Goal: Communication & Community: Answer question/provide support

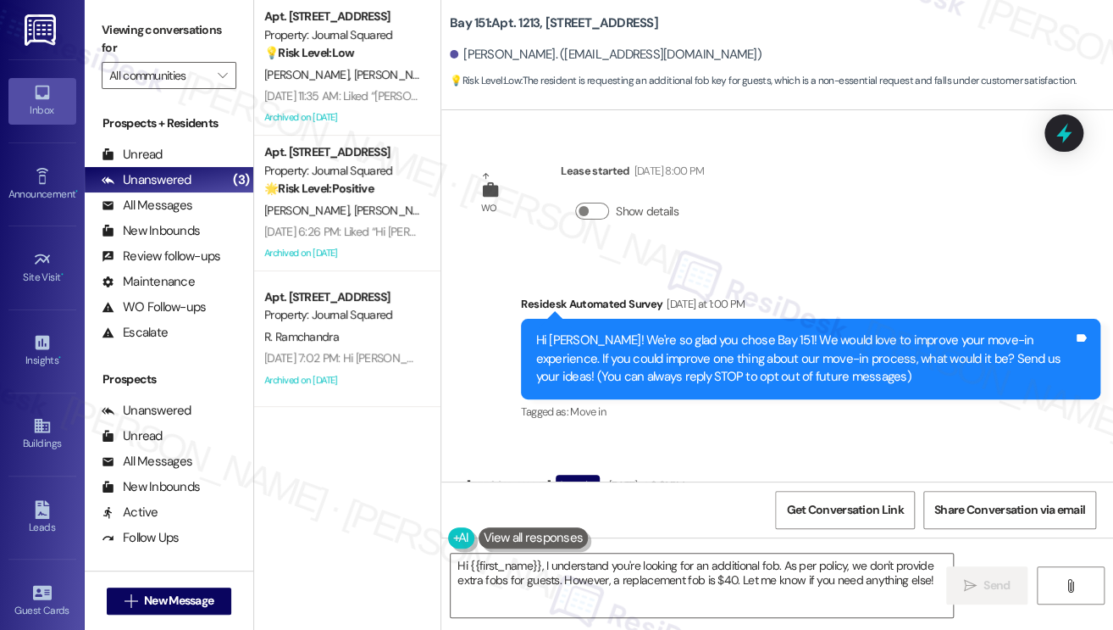
scroll to position [2791, 0]
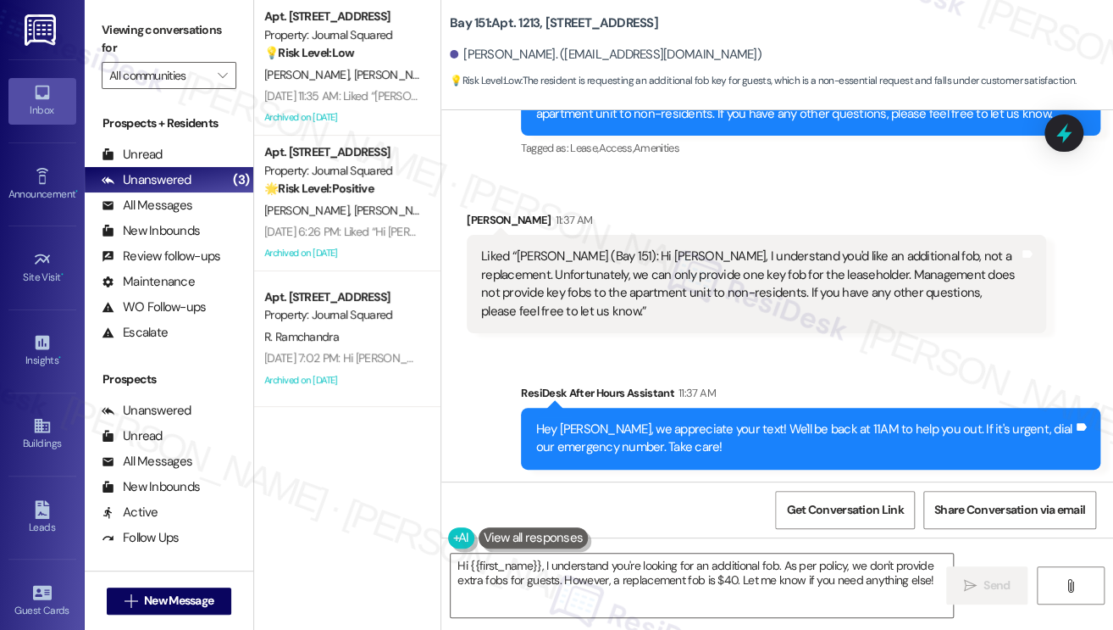
click at [622, 426] on div "Hey [PERSON_NAME], we appreciate your text! We'll be back at 11AM to help you o…" at bounding box center [804, 438] width 538 height 36
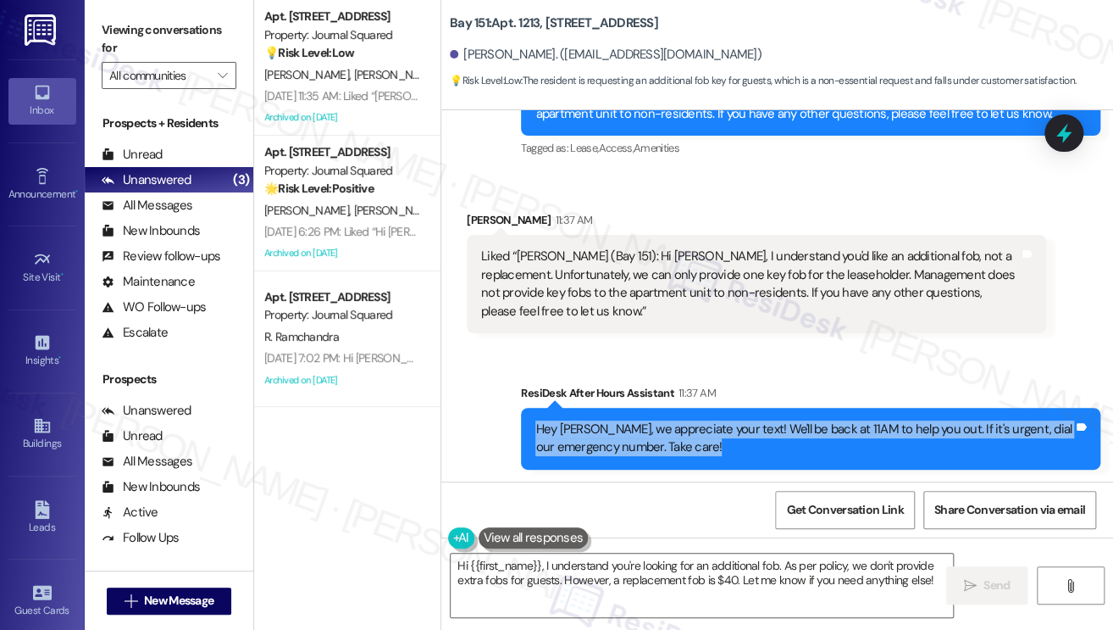
click at [623, 426] on div "Hey [PERSON_NAME], we appreciate your text! We'll be back at 11AM to help you o…" at bounding box center [804, 438] width 538 height 36
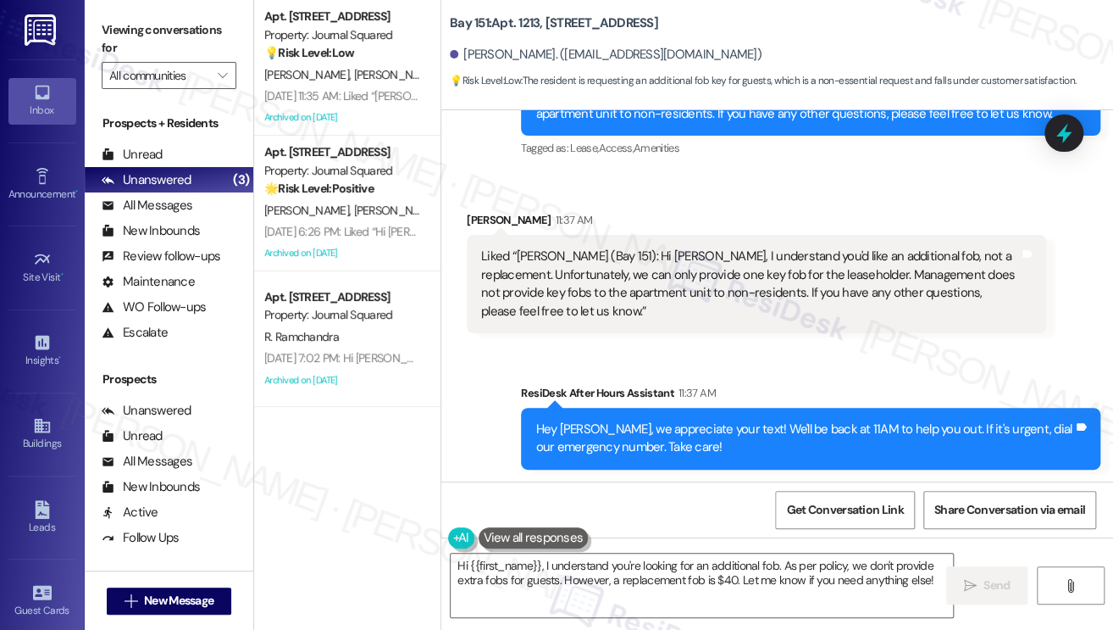
click at [603, 267] on div "Liked “[PERSON_NAME] (Bay 151): Hi [PERSON_NAME], I understand you'd like an ad…" at bounding box center [750, 283] width 538 height 73
click at [603, 265] on div "Liked “[PERSON_NAME] (Bay 151): Hi [PERSON_NAME], I understand you'd like an ad…" at bounding box center [750, 283] width 538 height 73
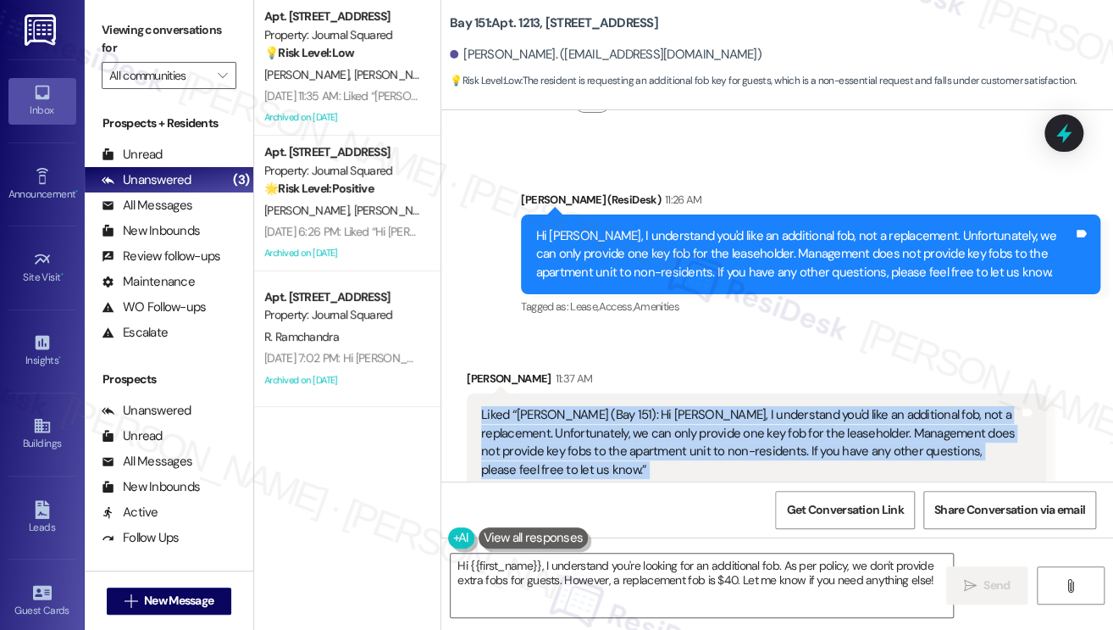
scroll to position [2622, 0]
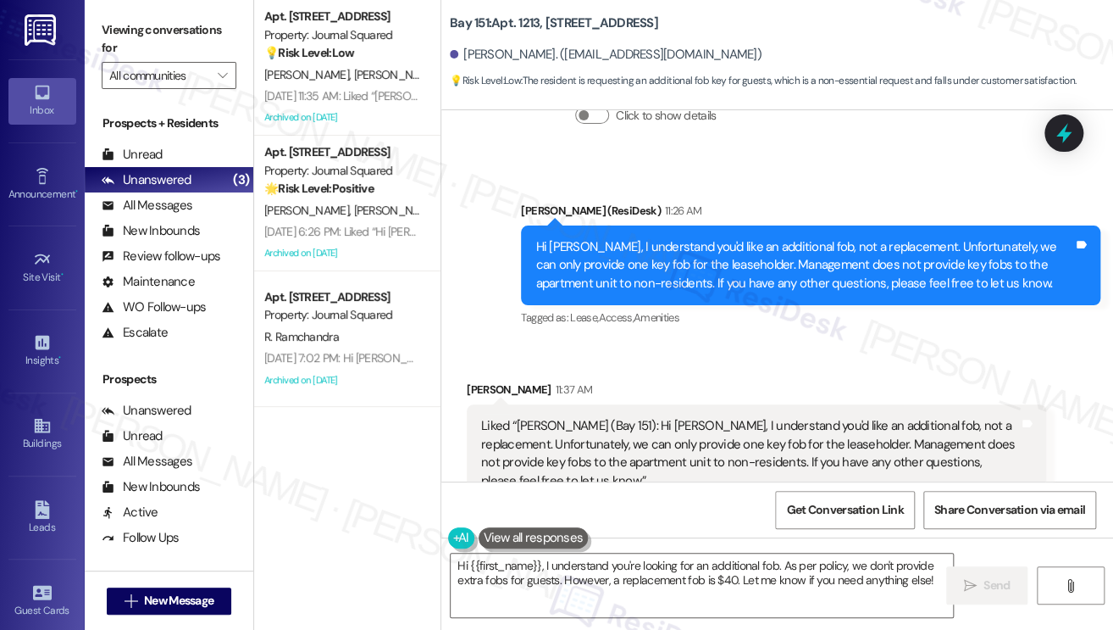
click at [698, 253] on div "Hi [PERSON_NAME], I understand you'd like an additional fob, not a replacement.…" at bounding box center [804, 265] width 538 height 54
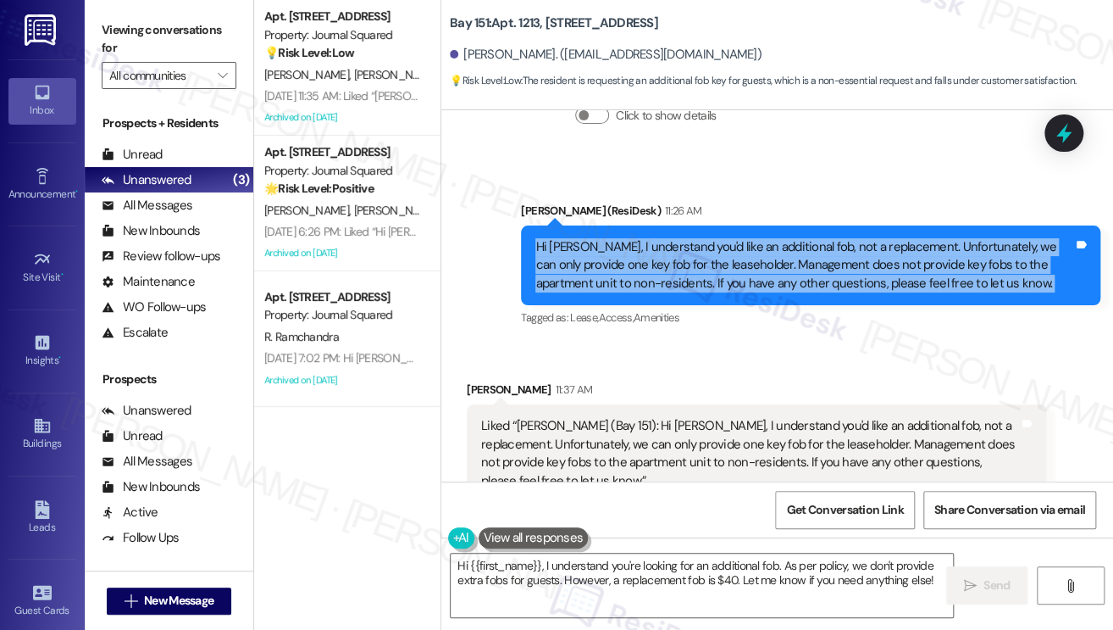
click at [698, 253] on div "Hi [PERSON_NAME], I understand you'd like an additional fob, not a replacement.…" at bounding box center [804, 265] width 538 height 54
click at [722, 247] on div "Hi [PERSON_NAME], I understand you'd like an additional fob, not a replacement.…" at bounding box center [804, 265] width 538 height 54
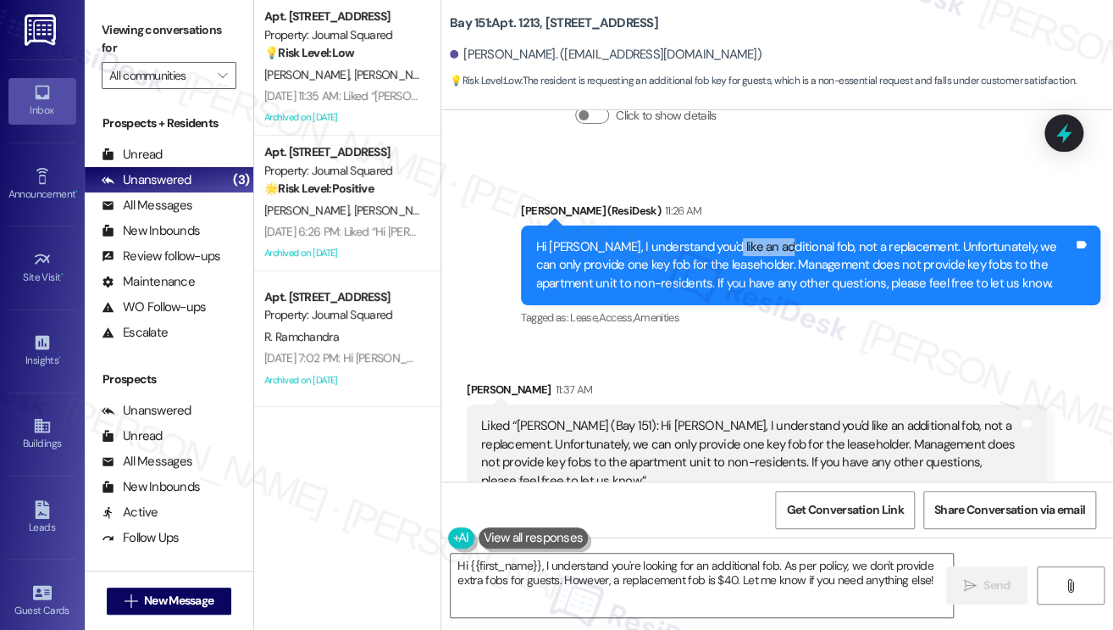
click at [724, 247] on div "Hi [PERSON_NAME], I understand you'd like an additional fob, not a replacement.…" at bounding box center [804, 265] width 538 height 54
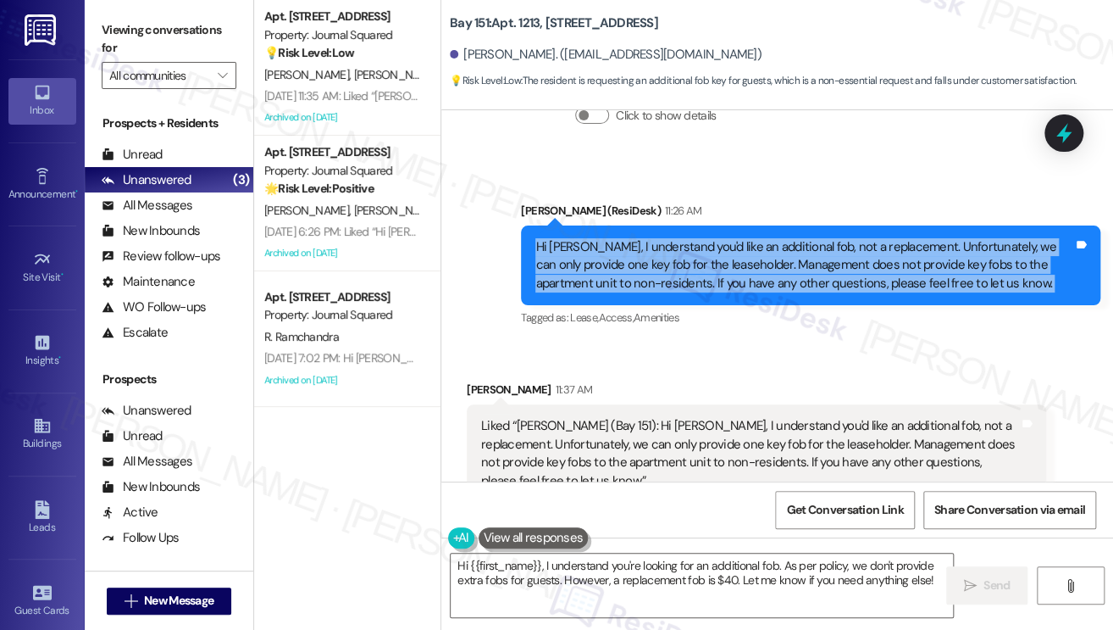
click at [724, 247] on div "Hi [PERSON_NAME], I understand you'd like an additional fob, not a replacement.…" at bounding box center [804, 265] width 538 height 54
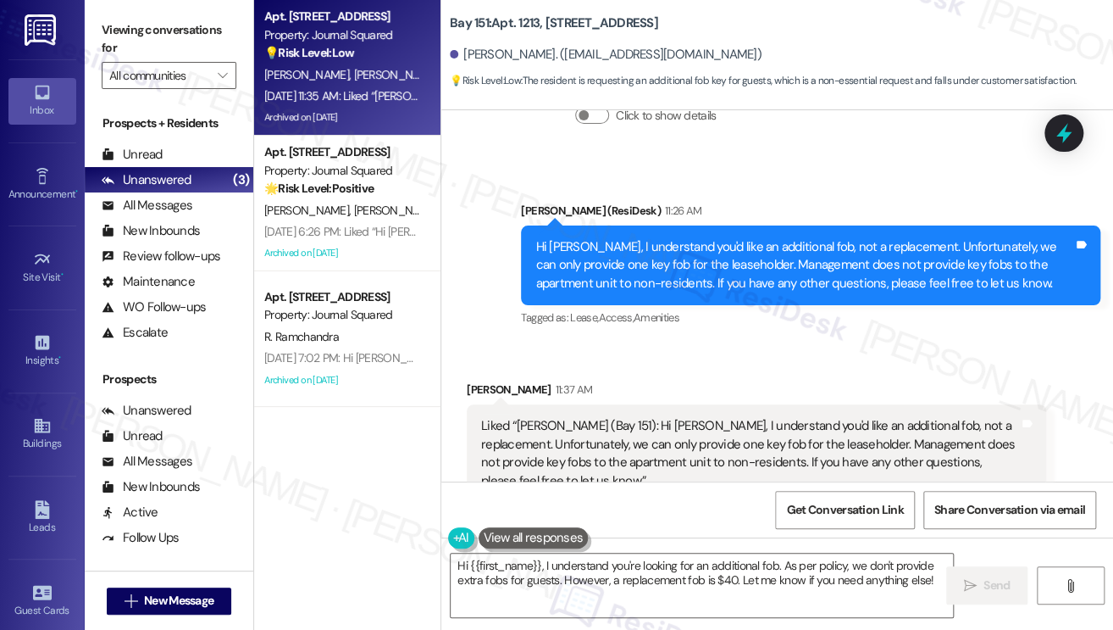
drag, startPoint x: 174, startPoint y: 40, endPoint x: 264, endPoint y: 108, distance: 113.0
click at [174, 40] on label "Viewing conversations for" at bounding box center [169, 39] width 135 height 45
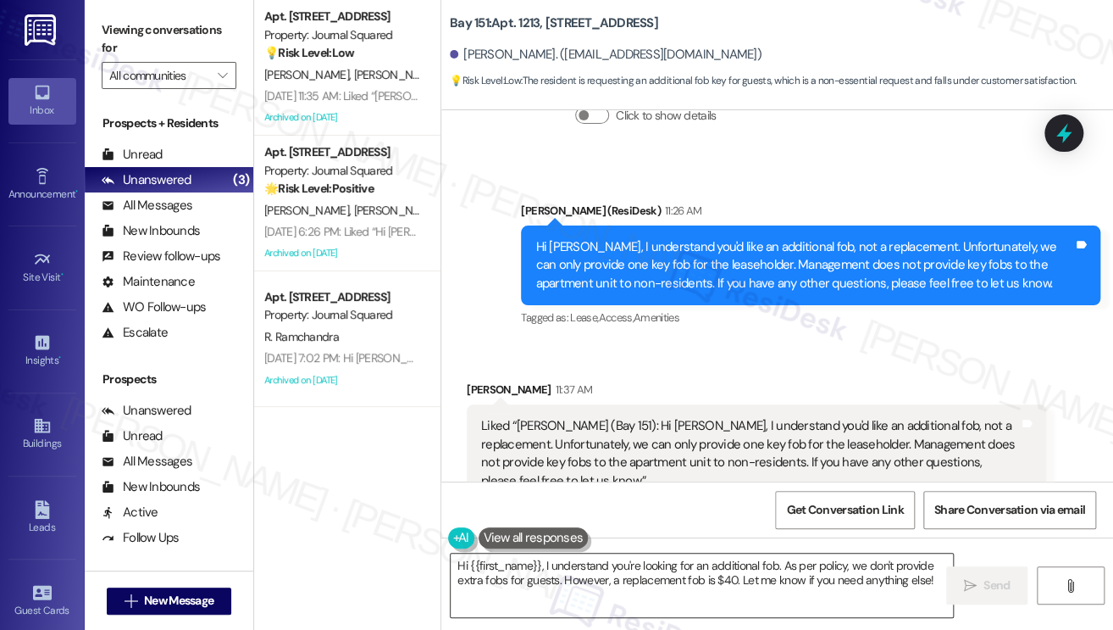
click at [586, 574] on textarea "Hi {{first_name}}, I understand you're looking for an additional fob. As per po…" at bounding box center [702, 585] width 502 height 64
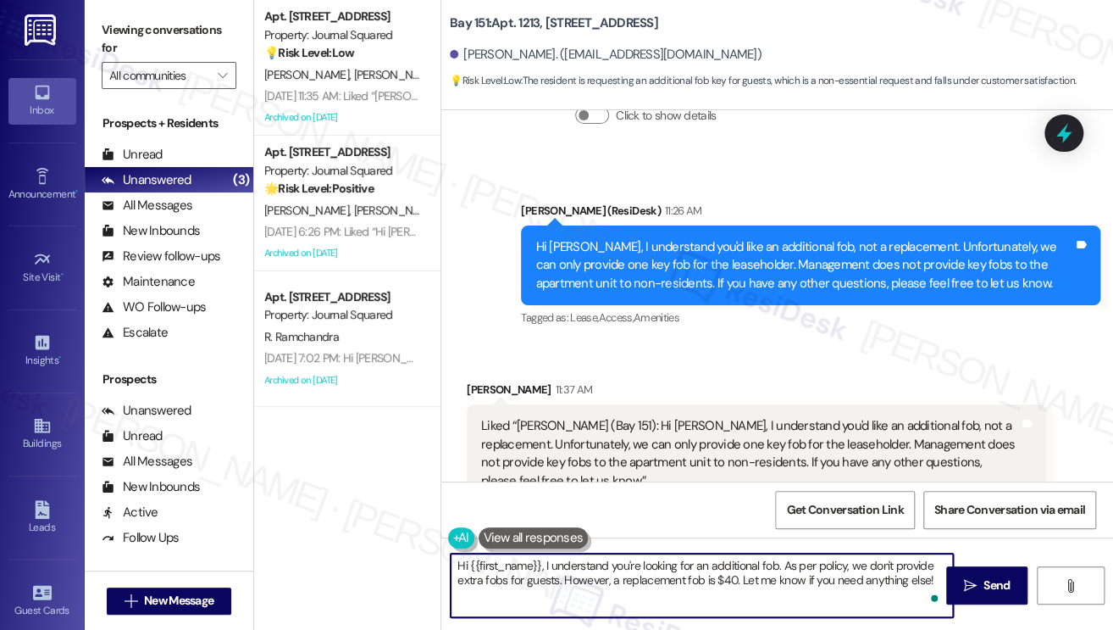
paste textarea "[PERSON_NAME], I understand you'd like an additional fob, not a replacement. Un…"
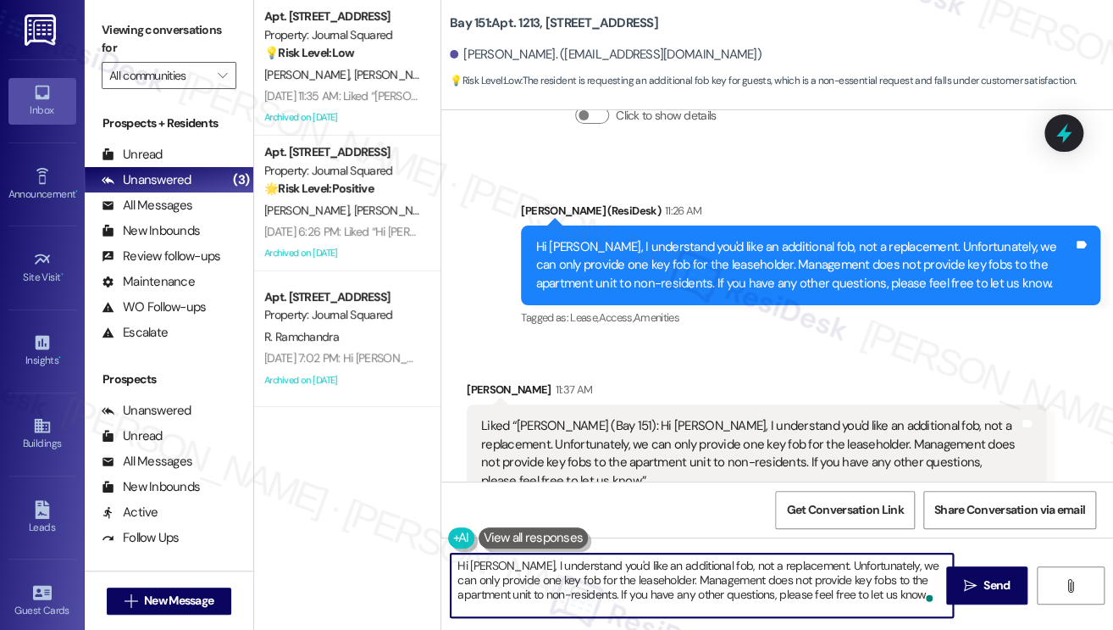
type textarea "Hi [PERSON_NAME], I understand you'd like an additional fob, not a replacement.…"
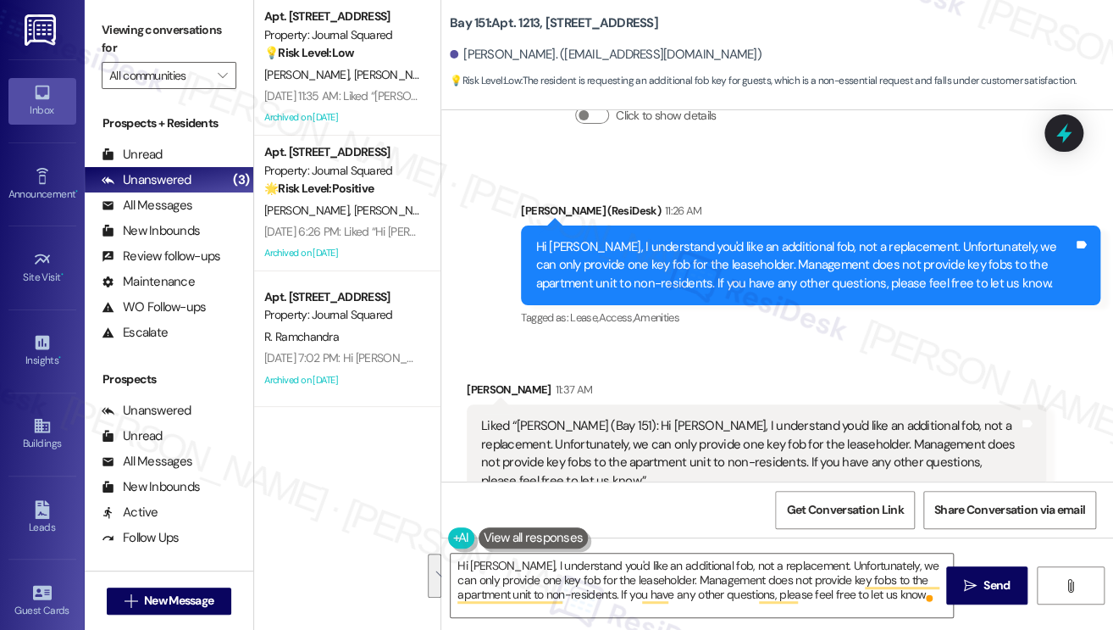
click at [150, 30] on label "Viewing conversations for" at bounding box center [169, 39] width 135 height 45
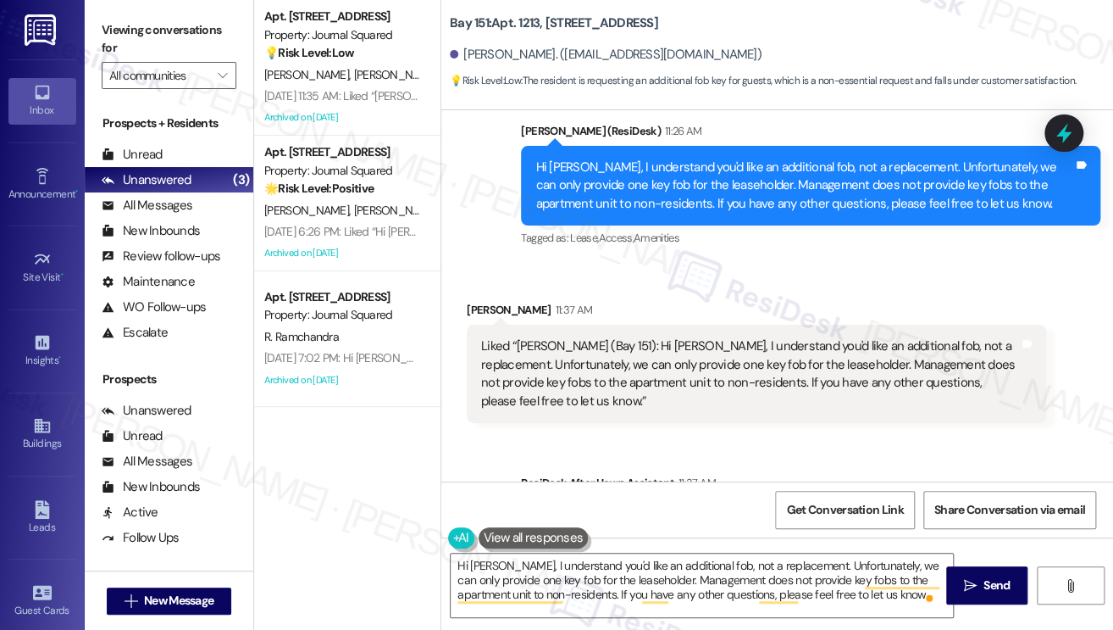
scroll to position [2791, 0]
